Goal: Information Seeking & Learning: Learn about a topic

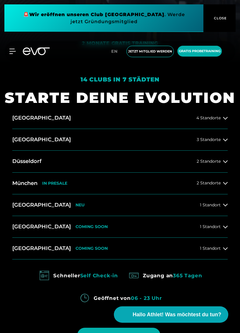
scroll to position [273, 0]
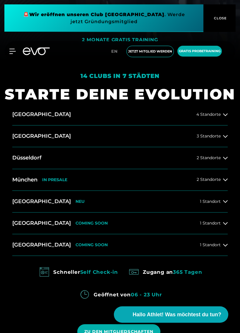
click at [217, 221] on span "1 Standort" at bounding box center [210, 223] width 21 height 4
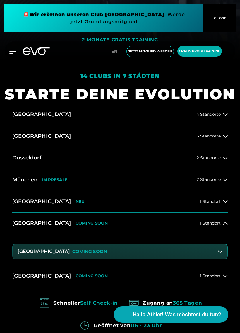
click at [54, 255] on button "Dresden Zentrum COMING SOON" at bounding box center [120, 251] width 214 height 15
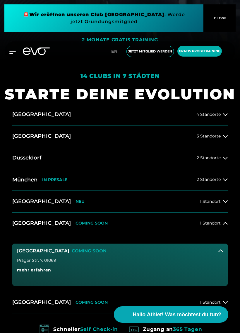
click at [40, 268] on span "mehr erfahren" at bounding box center [34, 270] width 34 height 6
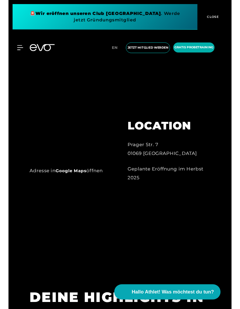
scroll to position [376, 0]
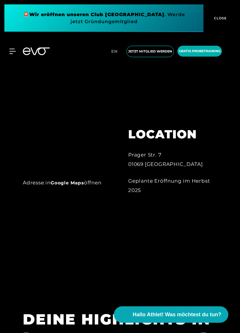
click at [81, 185] on link "Google Maps" at bounding box center [67, 183] width 33 height 6
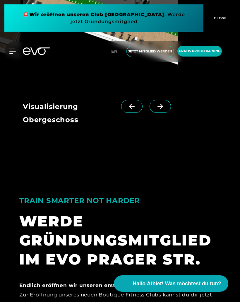
scroll to position [878, 0]
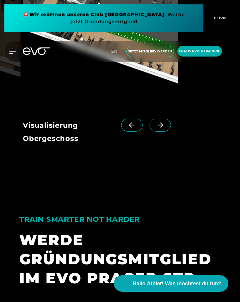
click at [162, 127] on span at bounding box center [160, 125] width 21 height 13
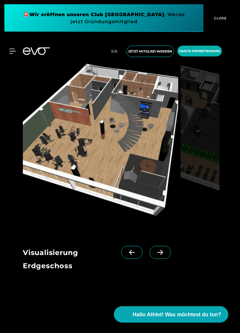
scroll to position [812, 0]
click at [162, 252] on icon at bounding box center [160, 251] width 10 height 5
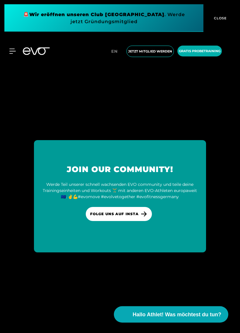
scroll to position [1703, 0]
click at [233, 19] on span "CLOSE" at bounding box center [219, 18] width 32 height 5
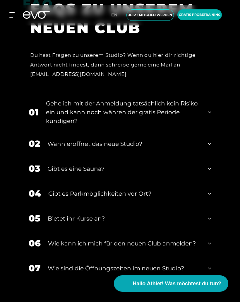
scroll to position [1385, 0]
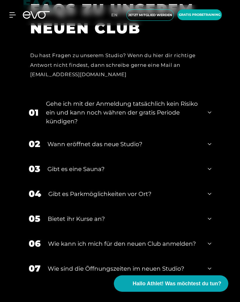
click at [209, 116] on div "01 Gehe ich mit der Anmeldung tatsächlich kein Risiko ein und kann noch währen …" at bounding box center [120, 112] width 194 height 38
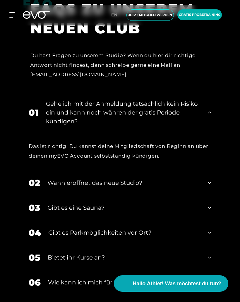
click at [211, 116] on div "01 Gehe ich mit der Anmeldung tatsächlich kein Risiko ein und kann noch währen …" at bounding box center [120, 112] width 194 height 38
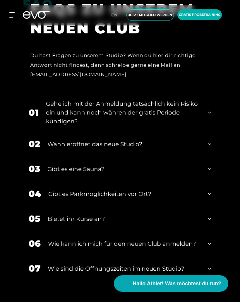
click at [216, 140] on div "02 Wann eröffnet das neue Studio?" at bounding box center [120, 143] width 194 height 25
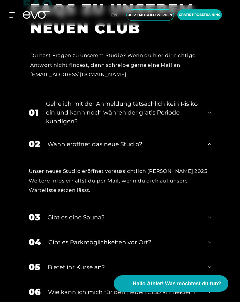
click at [211, 142] on icon at bounding box center [210, 144] width 4 height 7
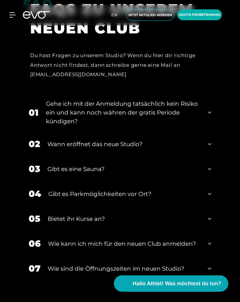
click at [211, 165] on div "03 Gibt es eine Sauna?" at bounding box center [120, 168] width 194 height 25
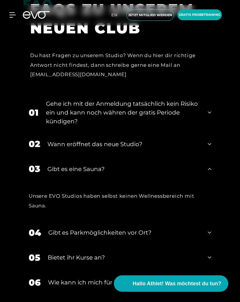
click at [207, 170] on div "03 Gibt es eine Sauna?" at bounding box center [120, 168] width 194 height 25
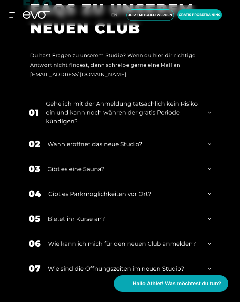
click at [209, 187] on div "04 Gibt es Parkmöglichkeiten vor Ort?" at bounding box center [120, 193] width 194 height 25
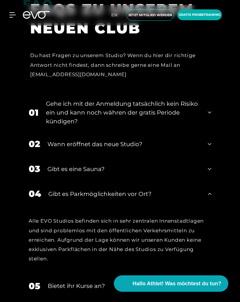
click at [211, 190] on icon at bounding box center [210, 193] width 4 height 7
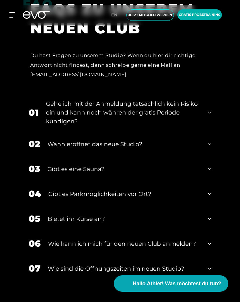
click at [215, 219] on div "05 Bietet ihr [DEMOGRAPHIC_DATA]?" at bounding box center [120, 218] width 194 height 25
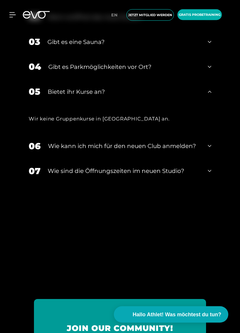
scroll to position [1574, 0]
click at [215, 100] on div "05 Bietet ihr [DEMOGRAPHIC_DATA]?" at bounding box center [120, 91] width 194 height 25
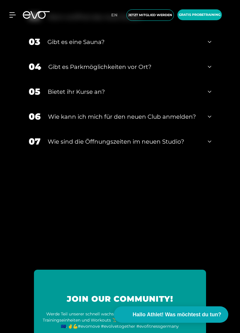
click at [217, 113] on div "06 Wie kann ich mich für den neuen Club anmelden?" at bounding box center [120, 116] width 194 height 25
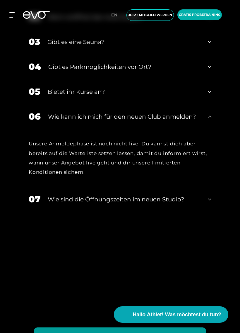
click at [213, 113] on div "06 Wie kann ich mich für den neuen Club anmelden?" at bounding box center [120, 116] width 194 height 25
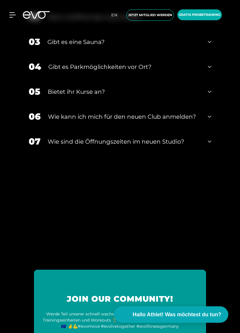
click at [215, 137] on div "07 ​Wie sind die Öffnungszeiten im neuen Studio?" at bounding box center [120, 141] width 194 height 25
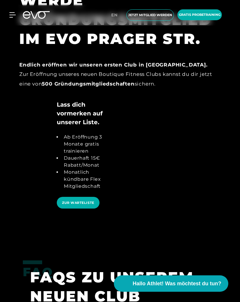
scroll to position [1116, 0]
